Goal: Task Accomplishment & Management: Use online tool/utility

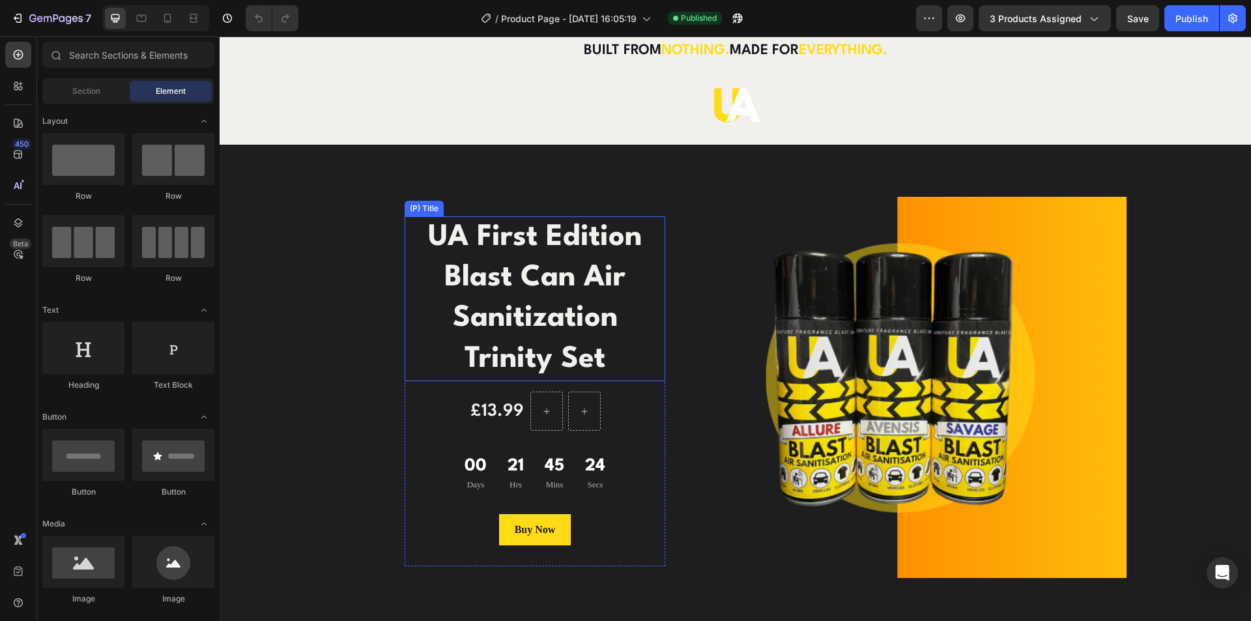
scroll to position [1694, 0]
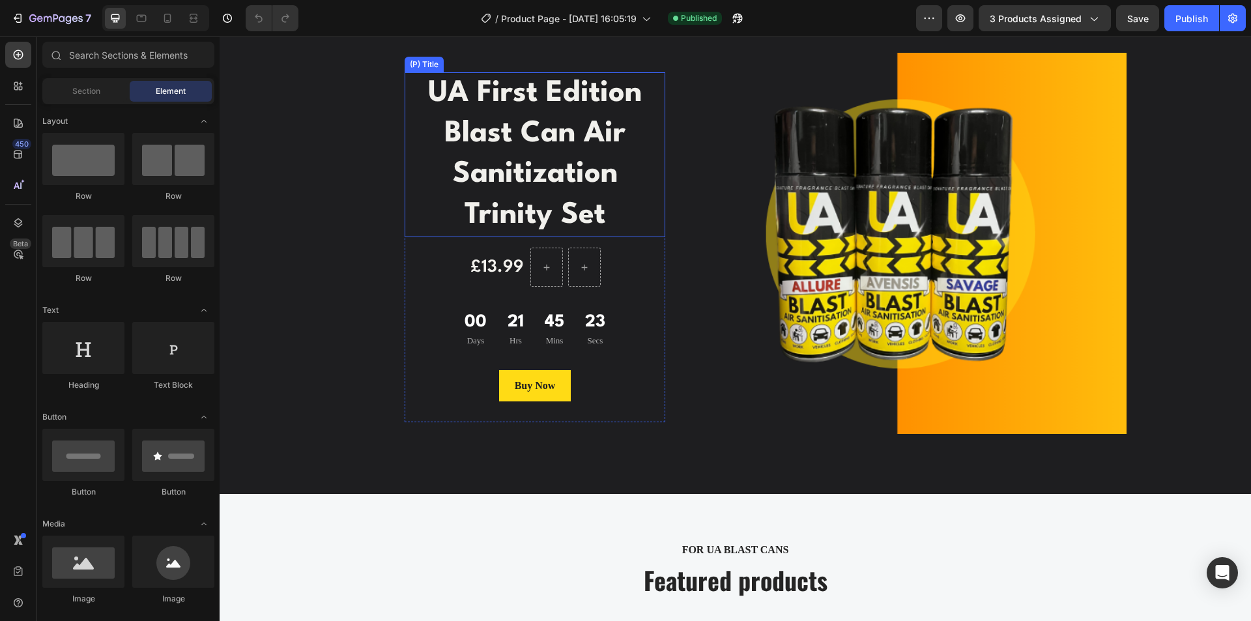
click at [530, 167] on h1 "UA First Edition Blast Can Air Sanitization Trinity Set" at bounding box center [535, 155] width 261 height 166
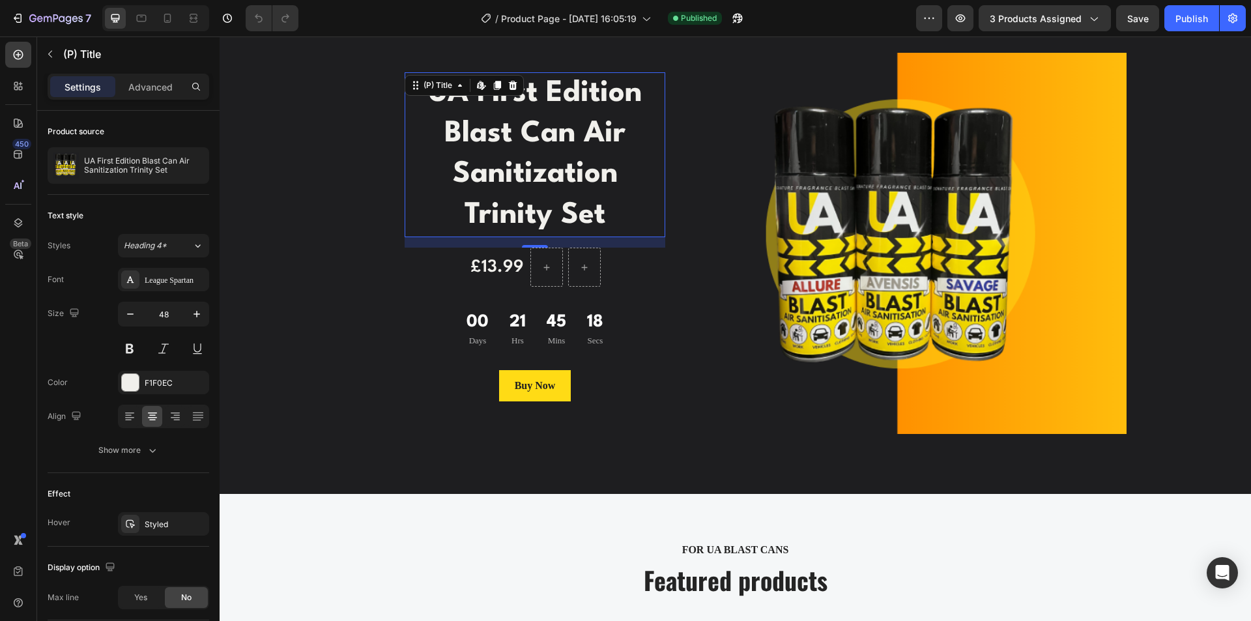
click at [465, 153] on h1 "UA First Edition Blast Can Air Sanitization Trinity Set" at bounding box center [535, 155] width 261 height 166
click at [467, 55] on div "UA First Edition Blast Can Air Sanitization Trinity Set (P) Title Edit content …" at bounding box center [535, 248] width 261 height 390
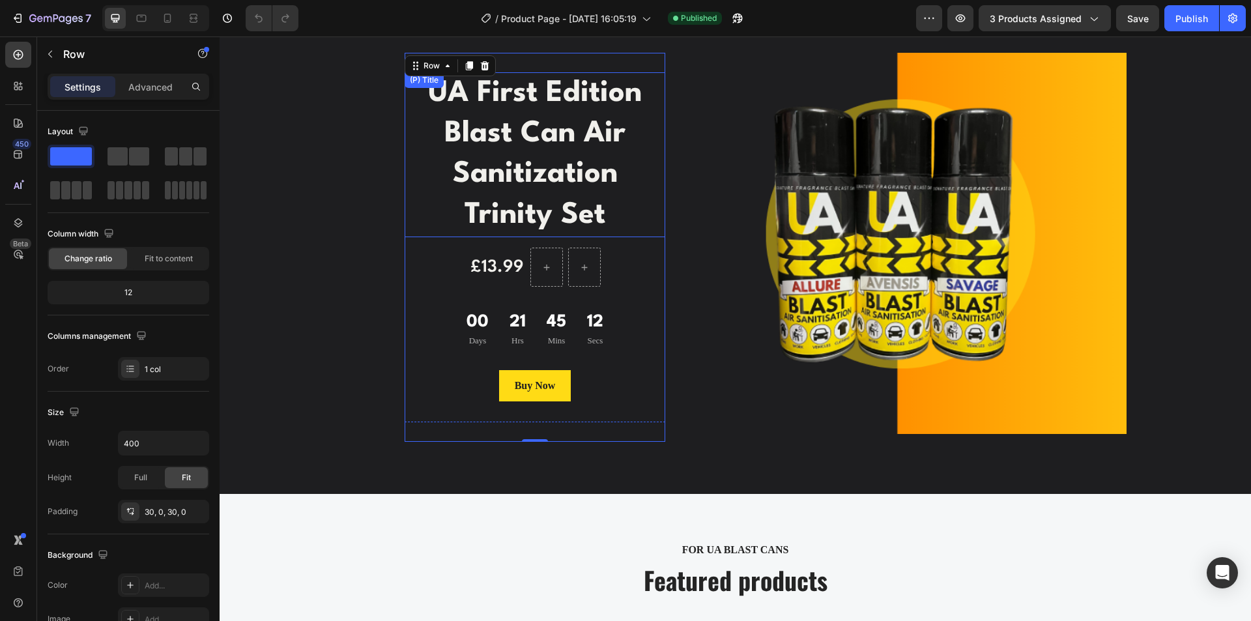
click at [556, 184] on h1 "UA First Edition Blast Can Air Sanitization Trinity Set" at bounding box center [535, 155] width 261 height 166
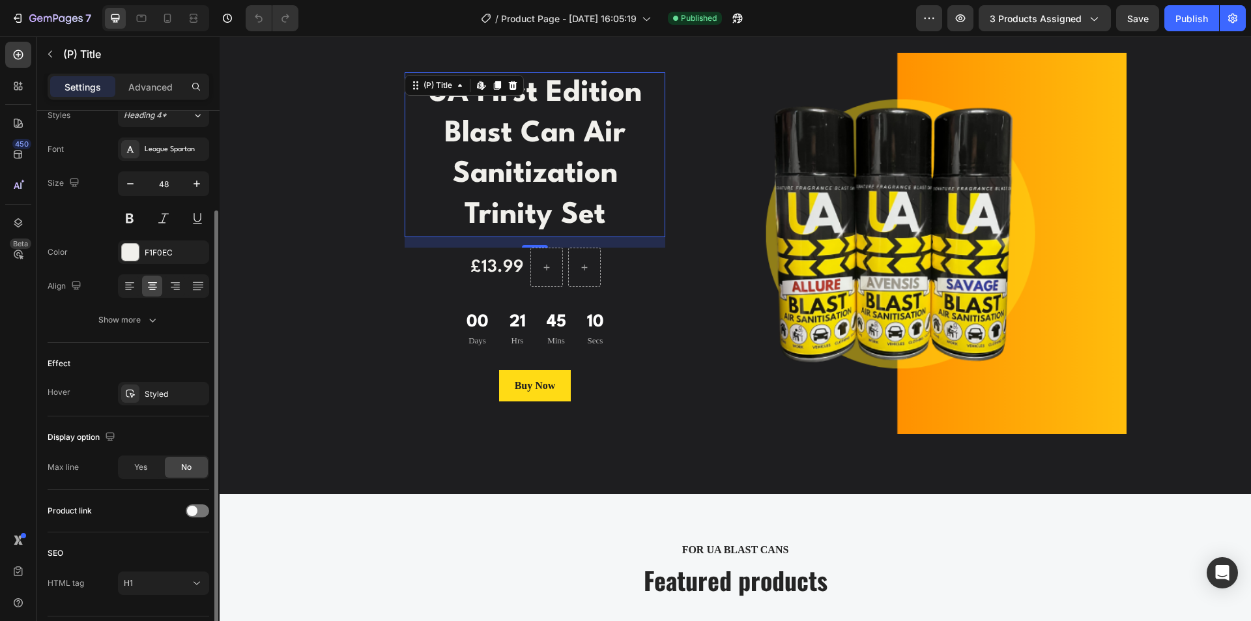
scroll to position [167, 0]
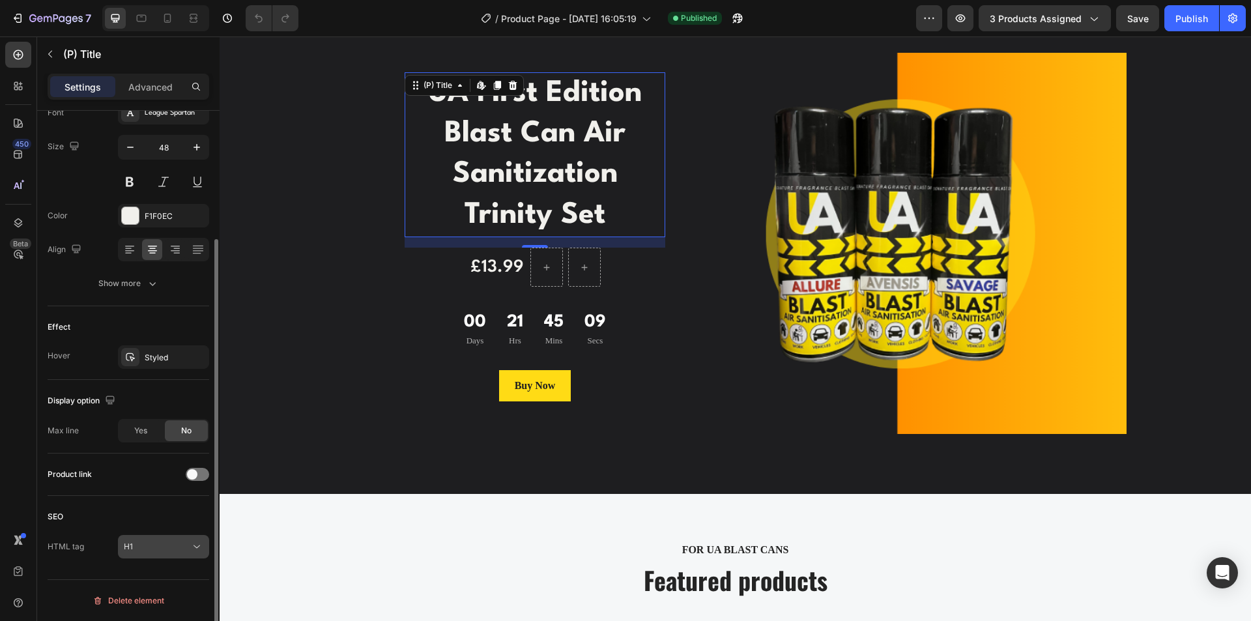
click at [152, 547] on div "H1" at bounding box center [157, 547] width 66 height 12
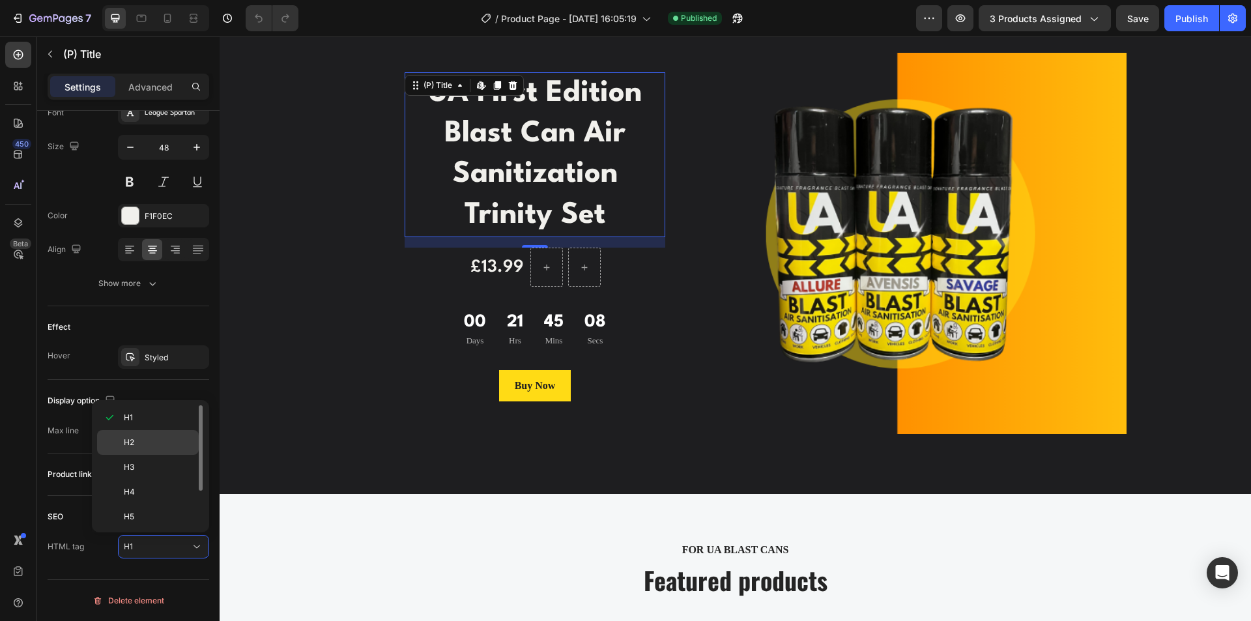
drag, startPoint x: 143, startPoint y: 444, endPoint x: 72, endPoint y: 411, distance: 78.7
click at [143, 444] on p "H2" at bounding box center [158, 443] width 69 height 12
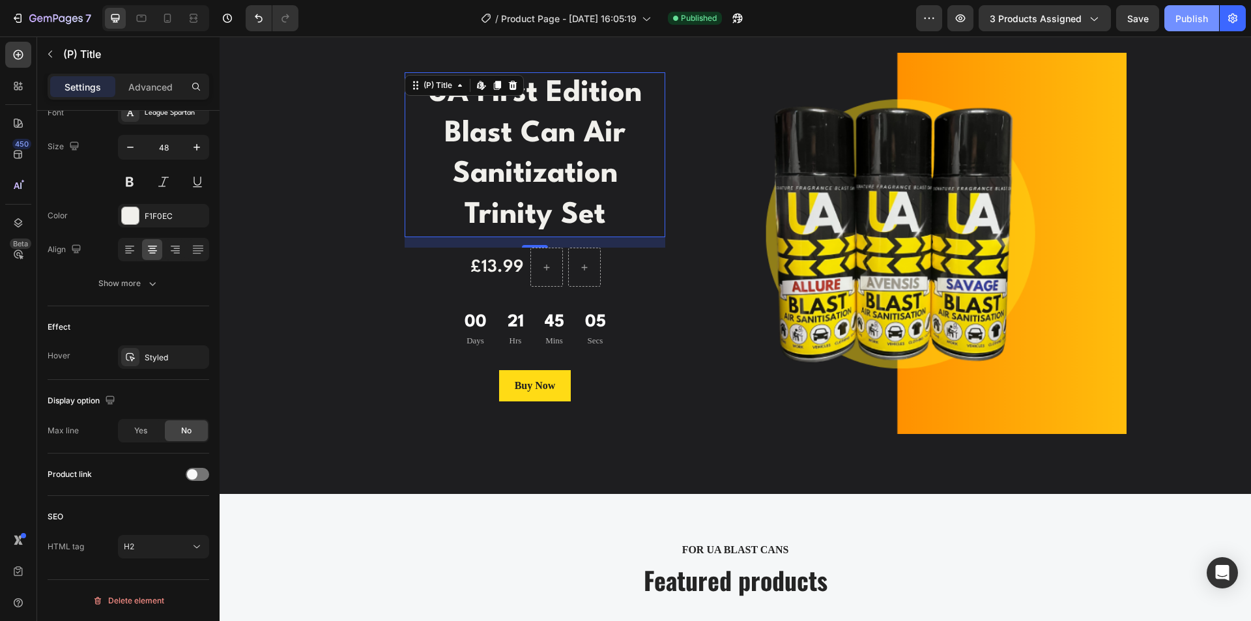
click at [1176, 23] on div "Publish" at bounding box center [1192, 19] width 33 height 14
click at [26, 22] on div "7" at bounding box center [51, 18] width 80 height 16
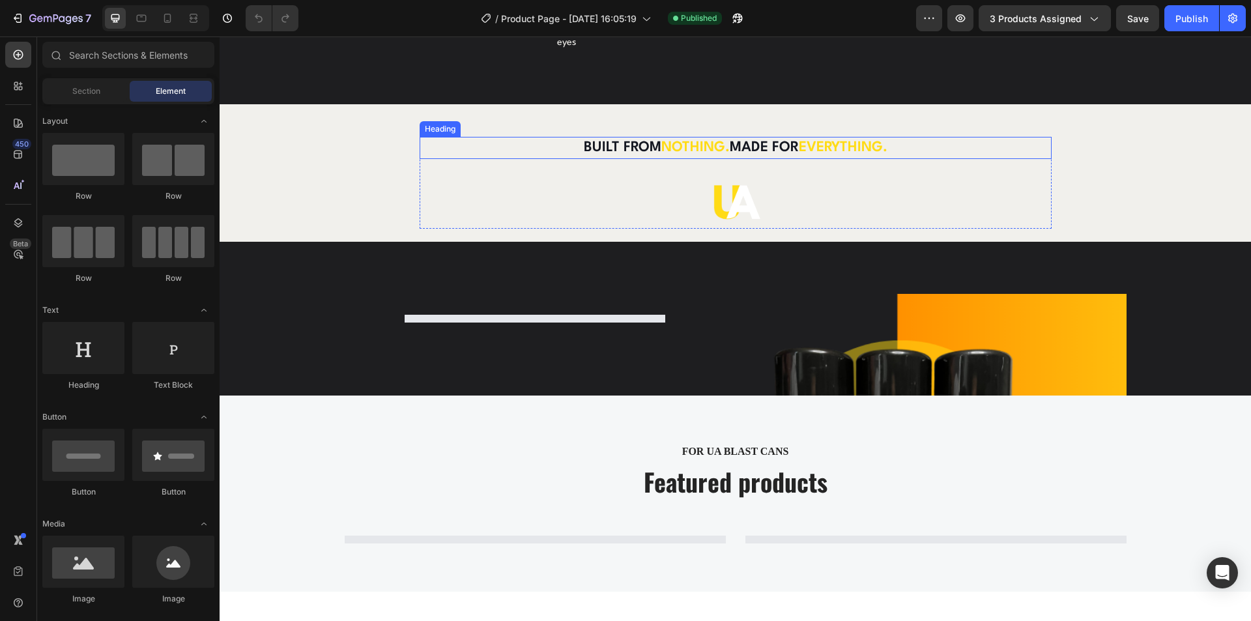
scroll to position [912, 0]
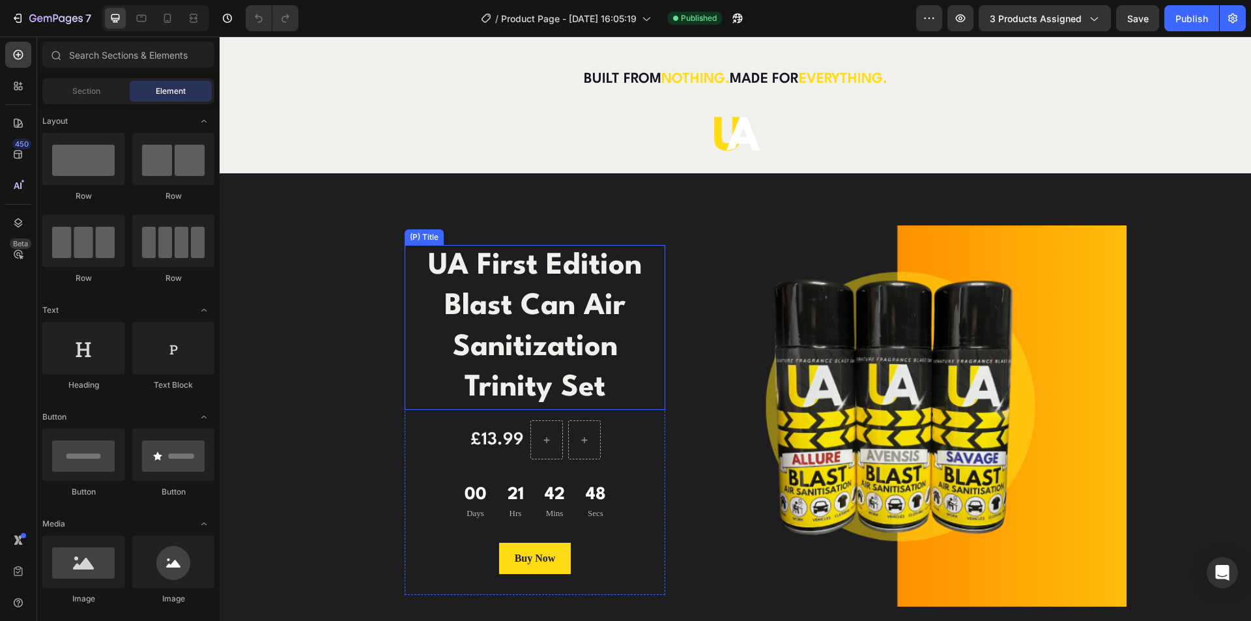
click at [517, 364] on h2 "UA First Edition Blast Can Air Sanitization Trinity Set" at bounding box center [535, 328] width 261 height 166
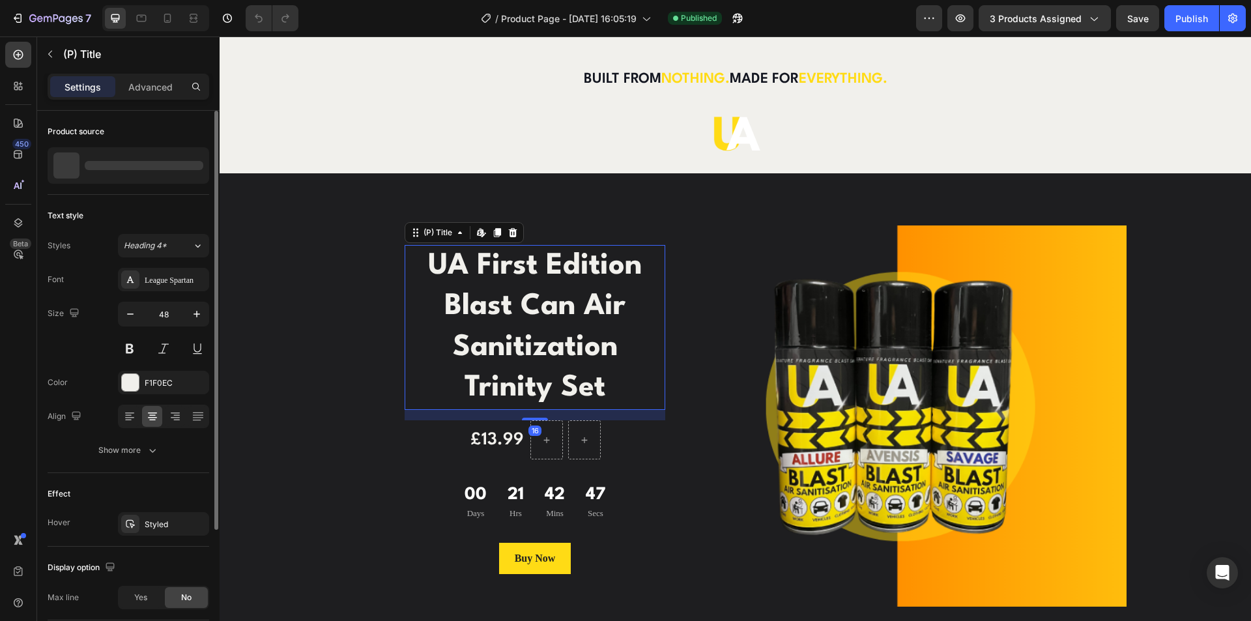
scroll to position [167, 0]
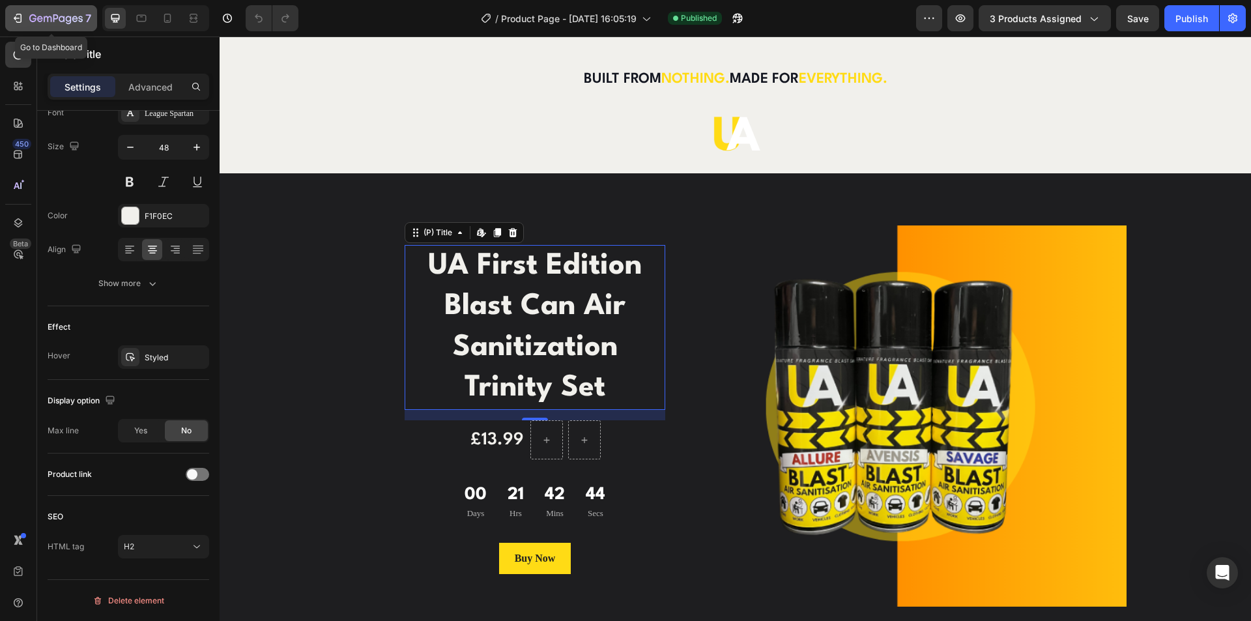
click at [9, 24] on button "7" at bounding box center [51, 18] width 92 height 26
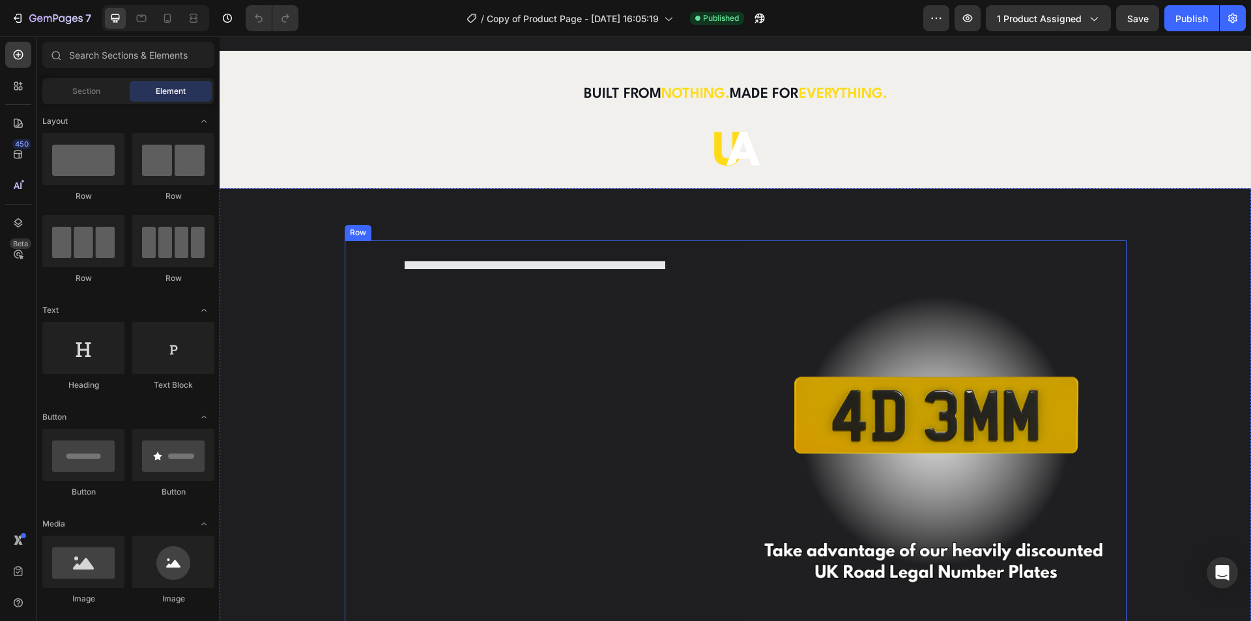
scroll to position [1043, 0]
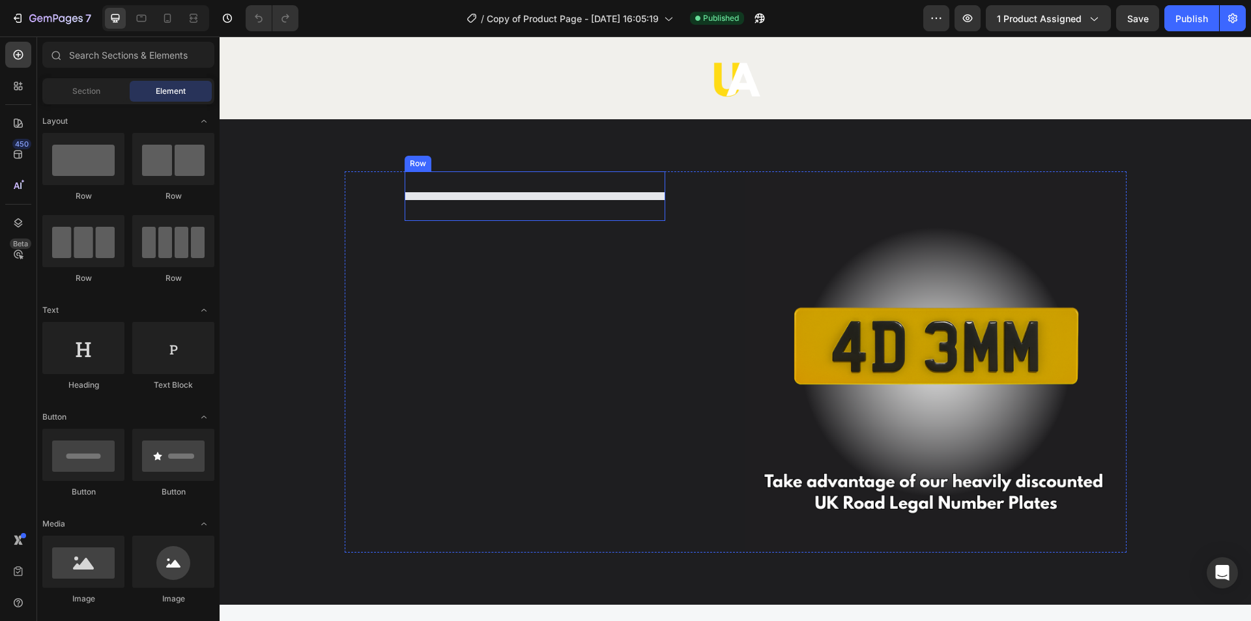
click at [510, 205] on div "Row" at bounding box center [535, 196] width 261 height 50
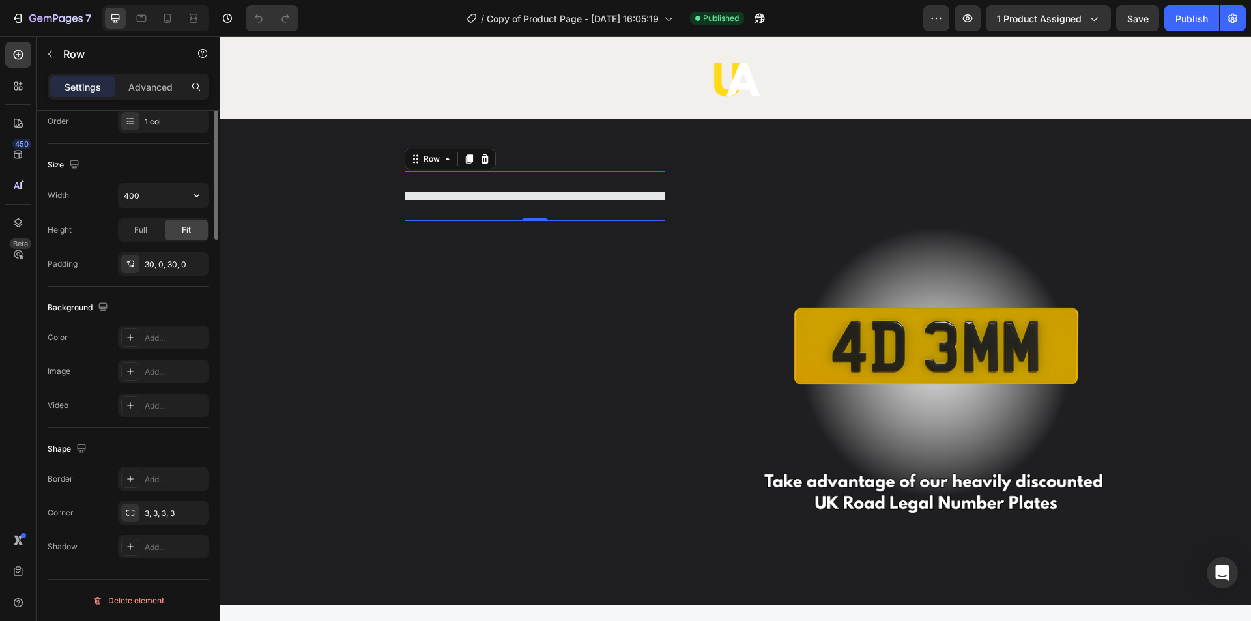
scroll to position [0, 0]
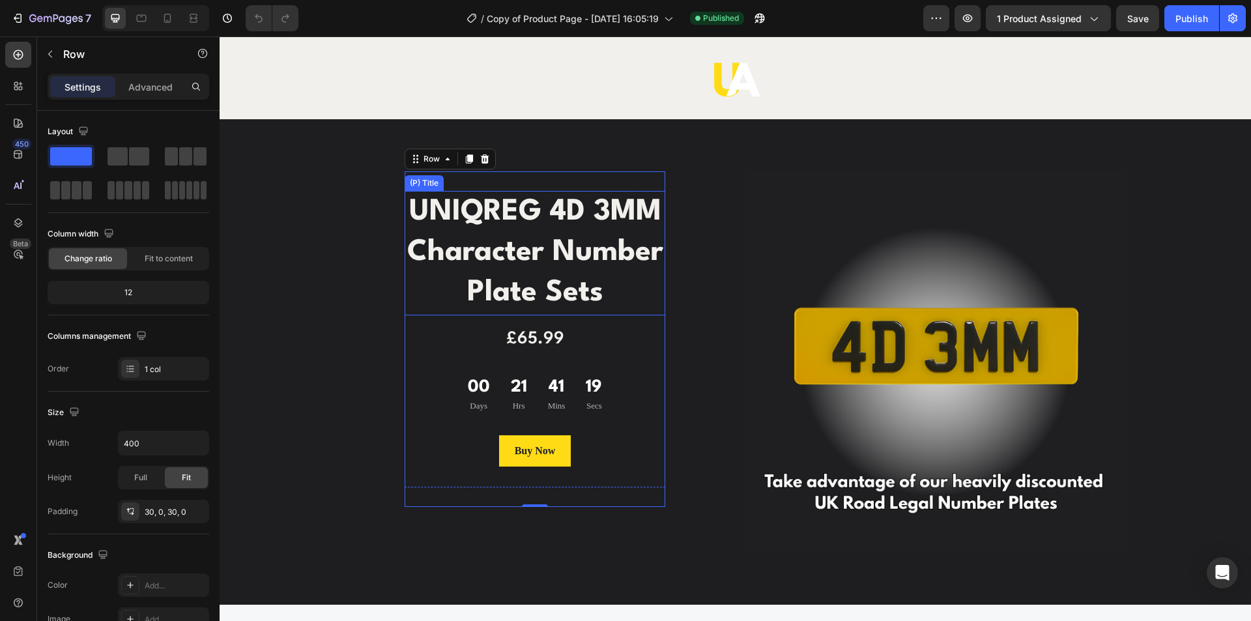
click at [509, 241] on h1 "UNIQREG 4D 3MM Character Number Plate Sets" at bounding box center [535, 253] width 261 height 124
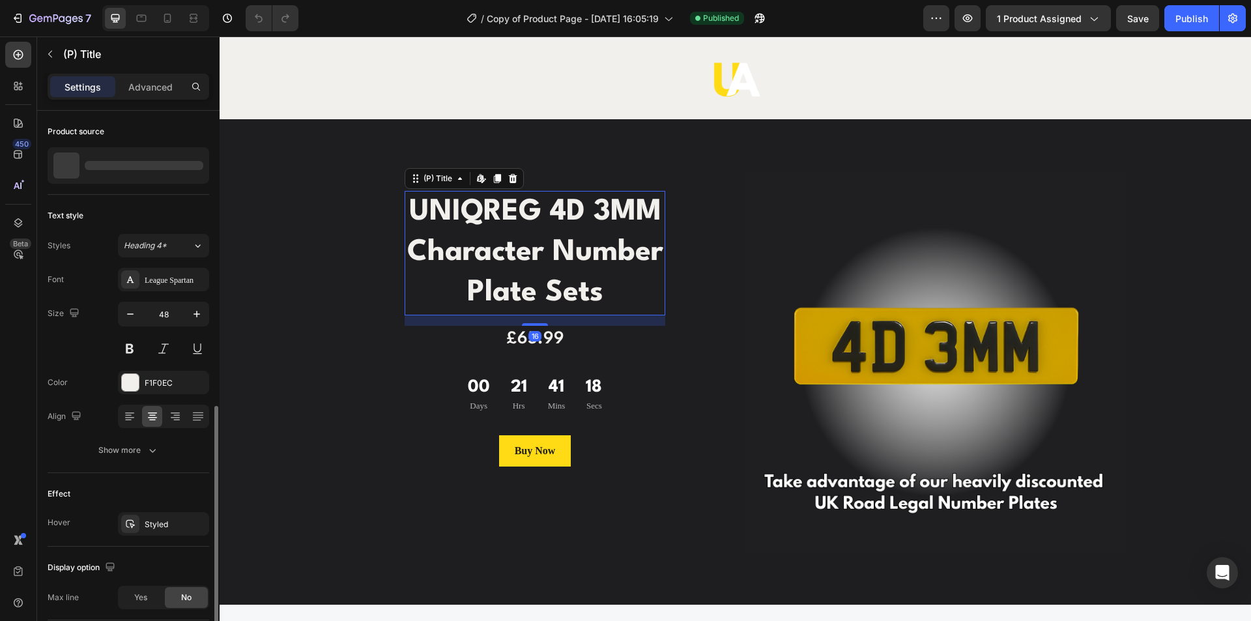
scroll to position [167, 0]
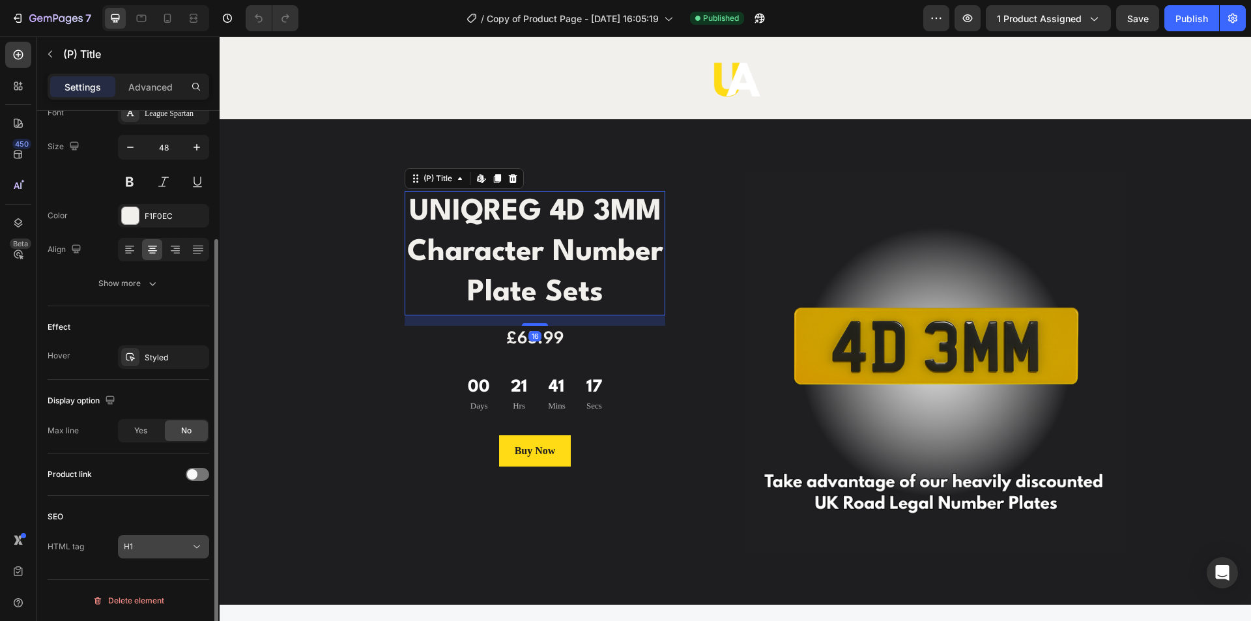
click at [138, 536] on button "H1" at bounding box center [163, 546] width 91 height 23
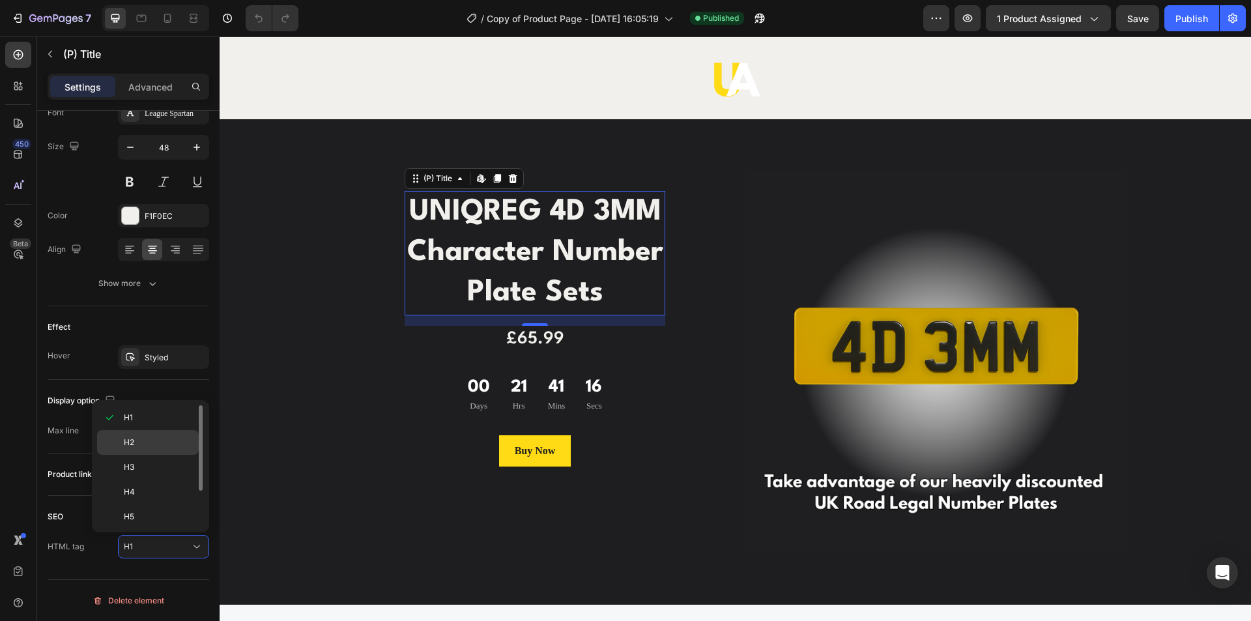
click at [142, 446] on p "H2" at bounding box center [158, 443] width 69 height 12
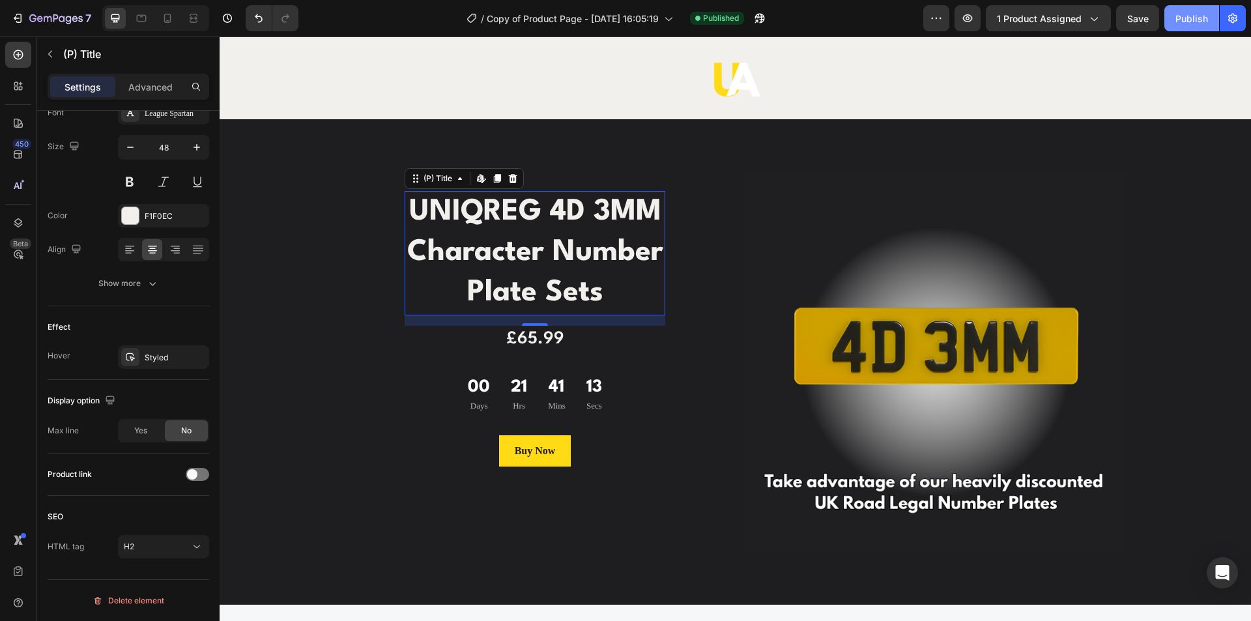
click at [1183, 16] on div "Publish" at bounding box center [1192, 19] width 33 height 14
click at [7, 11] on button "7" at bounding box center [51, 18] width 92 height 26
